Goal: Task Accomplishment & Management: Use online tool/utility

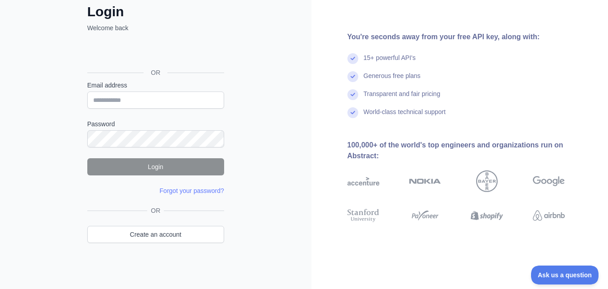
scroll to position [55, 0]
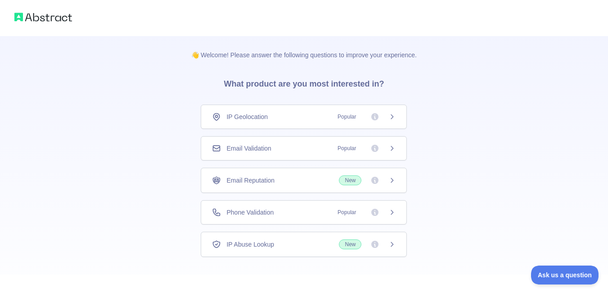
click at [394, 115] on icon at bounding box center [392, 116] width 7 height 7
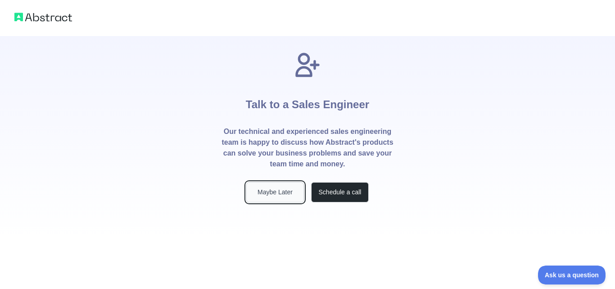
click at [276, 191] on button "Maybe Later" at bounding box center [275, 192] width 58 height 20
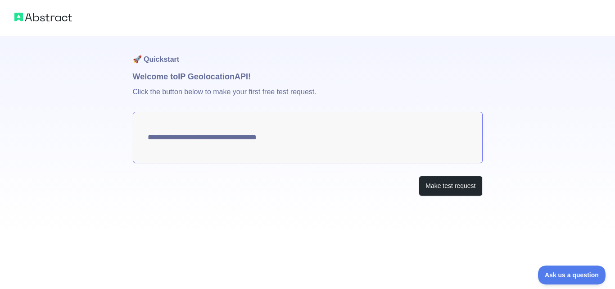
type textarea "**********"
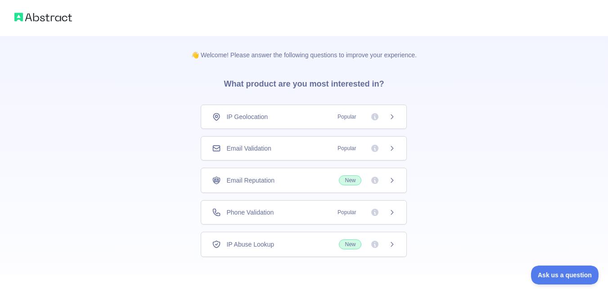
click at [38, 21] on img at bounding box center [43, 17] width 58 height 13
click at [25, 19] on img at bounding box center [43, 17] width 58 height 13
click at [20, 19] on img at bounding box center [43, 17] width 58 height 13
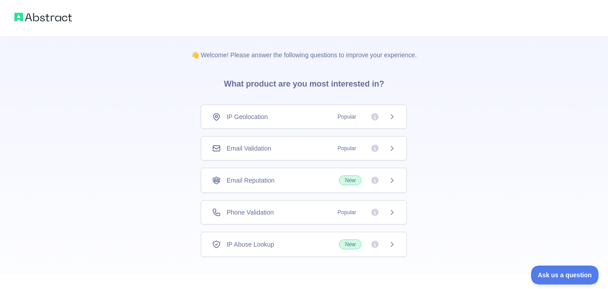
click at [20, 19] on img at bounding box center [43, 17] width 58 height 13
click at [246, 114] on span "IP Geolocation" at bounding box center [247, 116] width 41 height 9
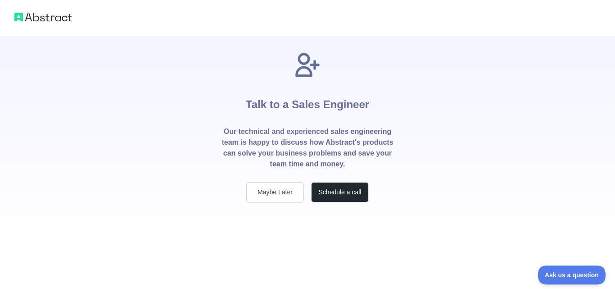
click at [253, 116] on h1 "Talk to a Sales Engineer" at bounding box center [307, 102] width 123 height 47
click at [277, 195] on button "Maybe Later" at bounding box center [275, 192] width 58 height 20
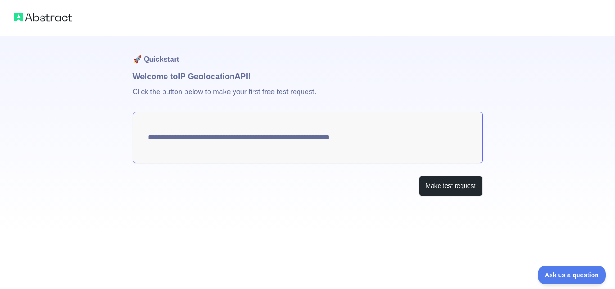
click at [325, 138] on textarea "**********" at bounding box center [308, 137] width 350 height 51
click at [449, 188] on button "Make test request" at bounding box center [450, 186] width 63 height 20
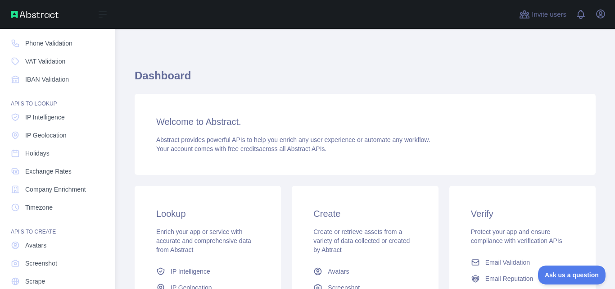
scroll to position [90, 0]
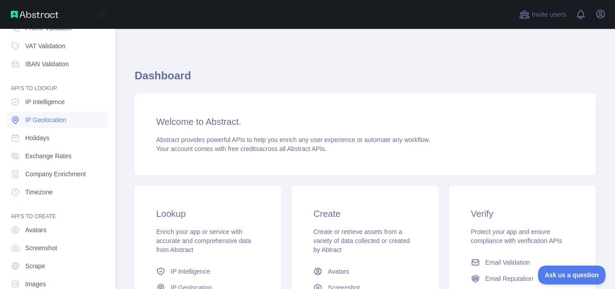
click at [54, 121] on span "IP Geolocation" at bounding box center [45, 119] width 41 height 9
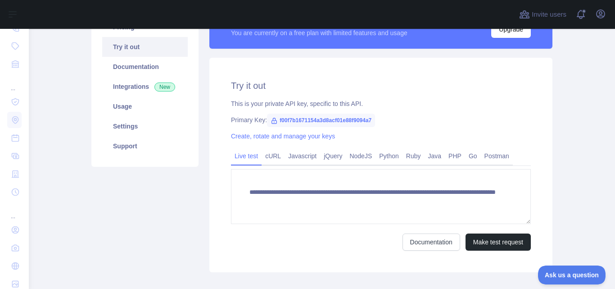
scroll to position [90, 0]
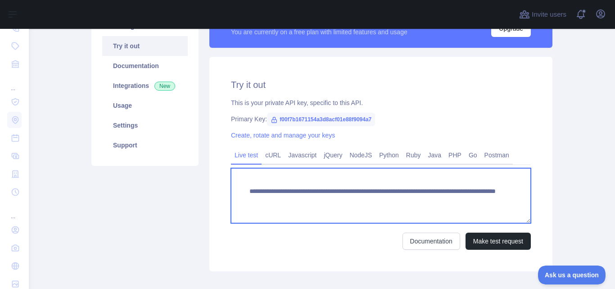
drag, startPoint x: 244, startPoint y: 189, endPoint x: 456, endPoint y: 203, distance: 212.5
click at [456, 203] on textarea "**********" at bounding box center [381, 195] width 300 height 55
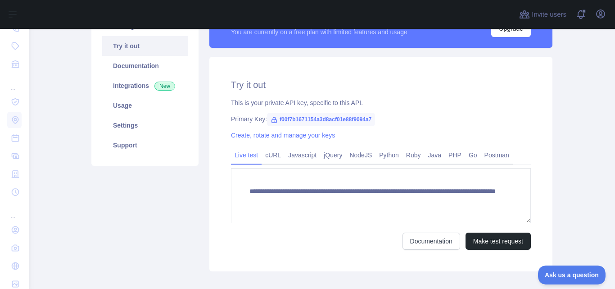
click at [347, 124] on span "f00f7b1671154a3d8acf01e88f9094a7" at bounding box center [321, 120] width 108 height 14
click at [359, 120] on span "f00f7b1671154a3d8acf01e88f9094a7" at bounding box center [321, 120] width 108 height 14
copy div "Primary Key: f00f7b1671154a3d8acf01e88f9094a7"
